Goal: Information Seeking & Learning: Learn about a topic

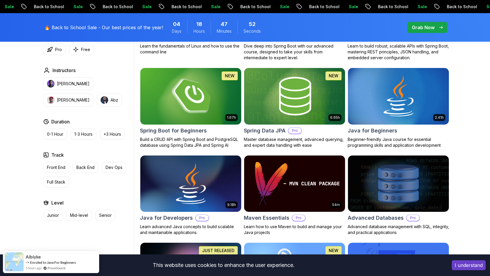
scroll to position [249, 0]
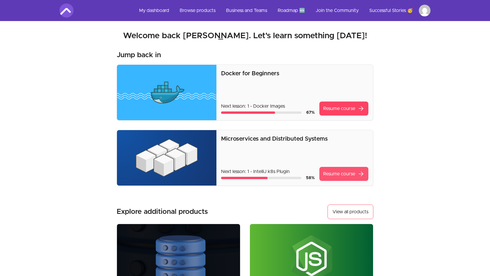
click at [325, 173] on link "Resume course arrow_forward" at bounding box center [344, 174] width 49 height 14
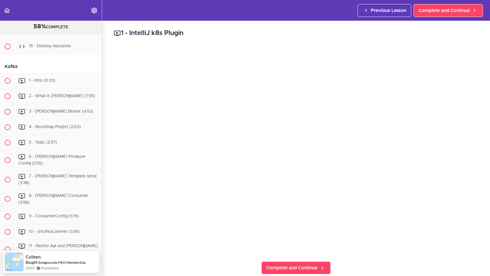
scroll to position [2752, 0]
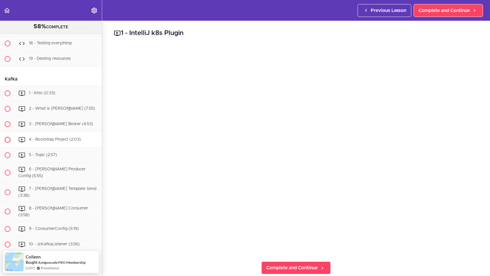
click at [69, 138] on span "4 - Bootstrap Project (2:03)" at bounding box center [55, 140] width 52 height 4
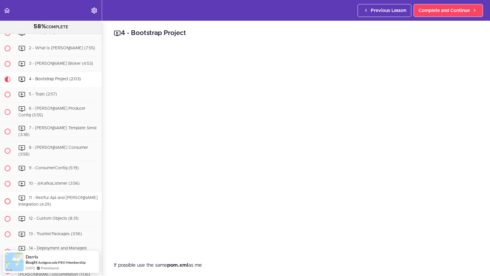
scroll to position [2812, 0]
click at [65, 63] on span "3 - Kafka Broker (4:53)" at bounding box center [61, 65] width 64 height 4
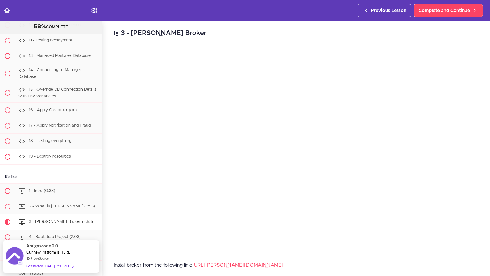
scroll to position [2653, 0]
